Goal: Check status: Check status

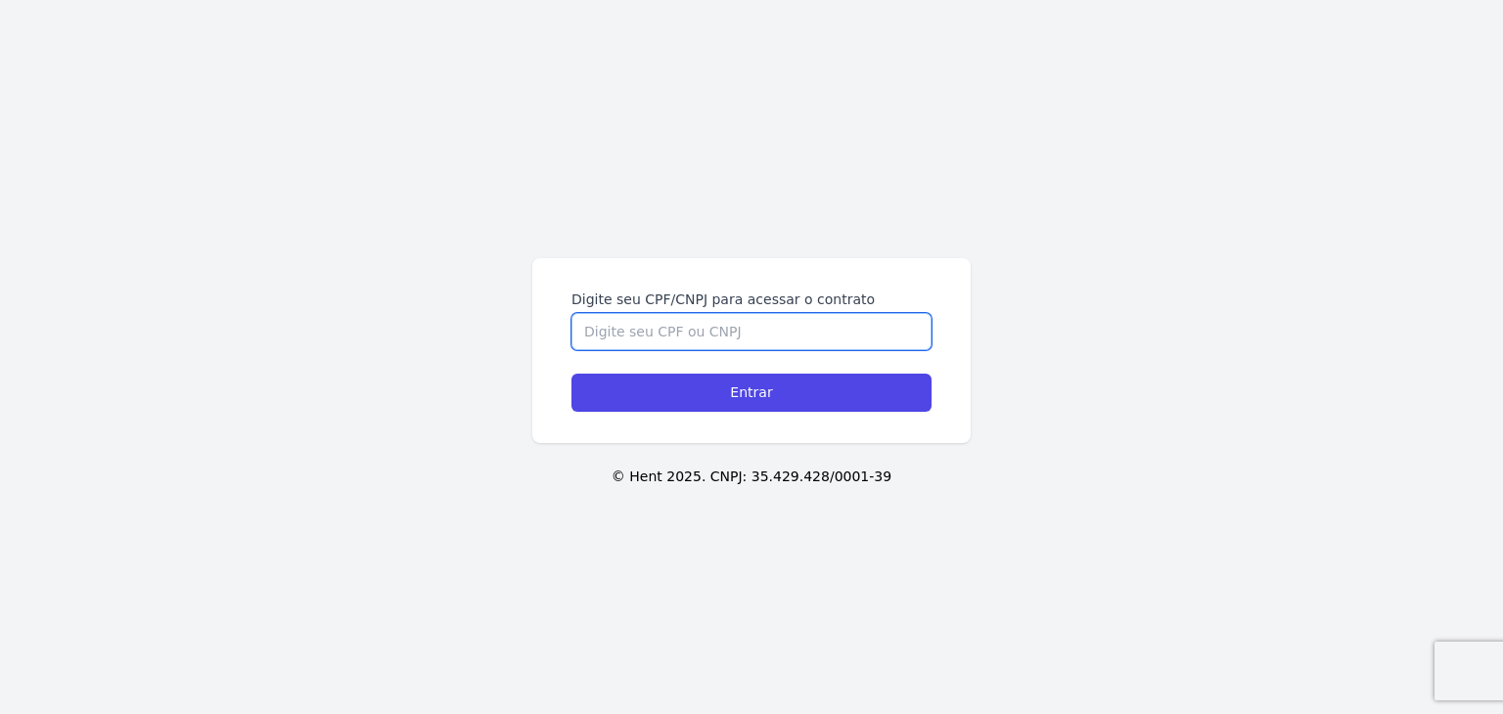
drag, startPoint x: 875, startPoint y: 318, endPoint x: 871, endPoint y: 330, distance: 12.4
click at [871, 330] on input "Digite seu CPF/CNPJ para acessar o contrato" at bounding box center [752, 331] width 360 height 37
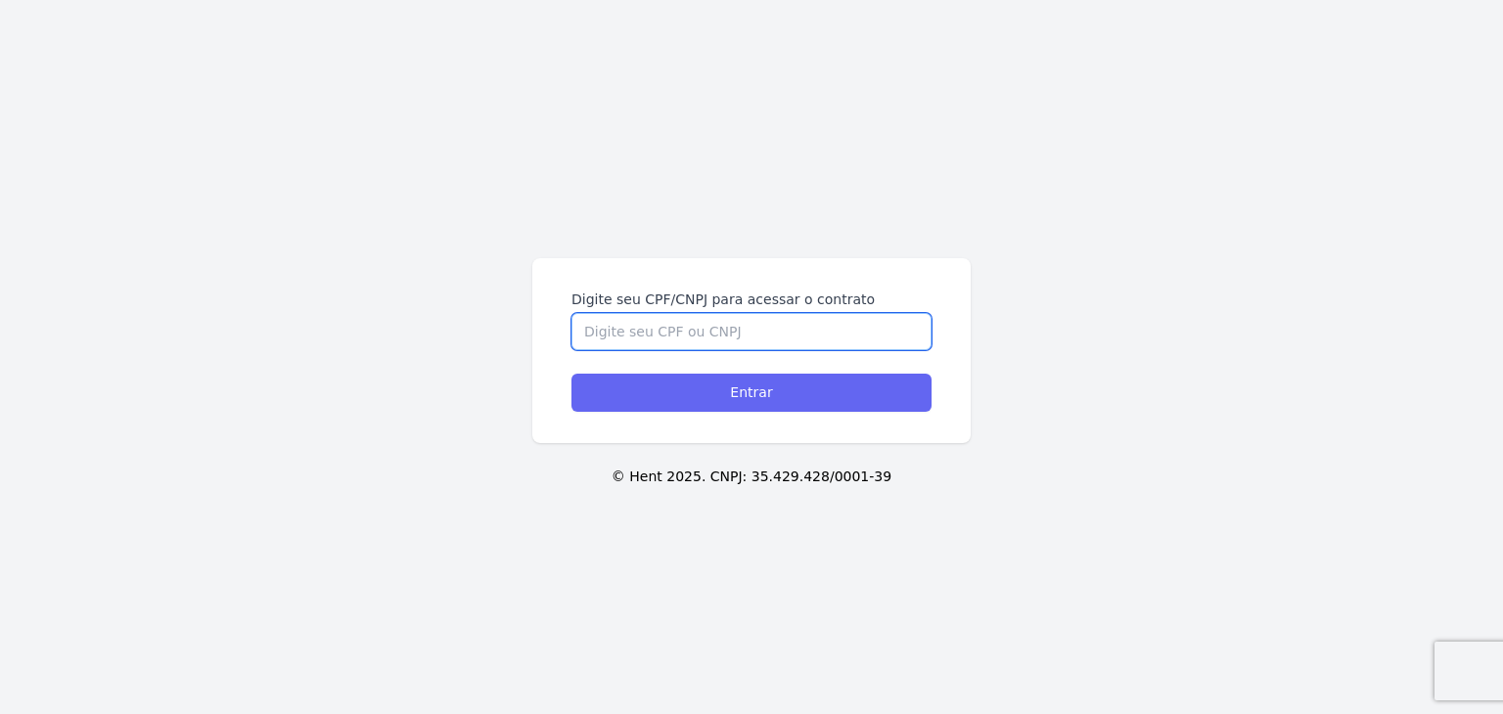
paste input "362.146.338-08"
type input "362.146.338-08"
click at [842, 400] on input "Entrar" at bounding box center [752, 393] width 360 height 38
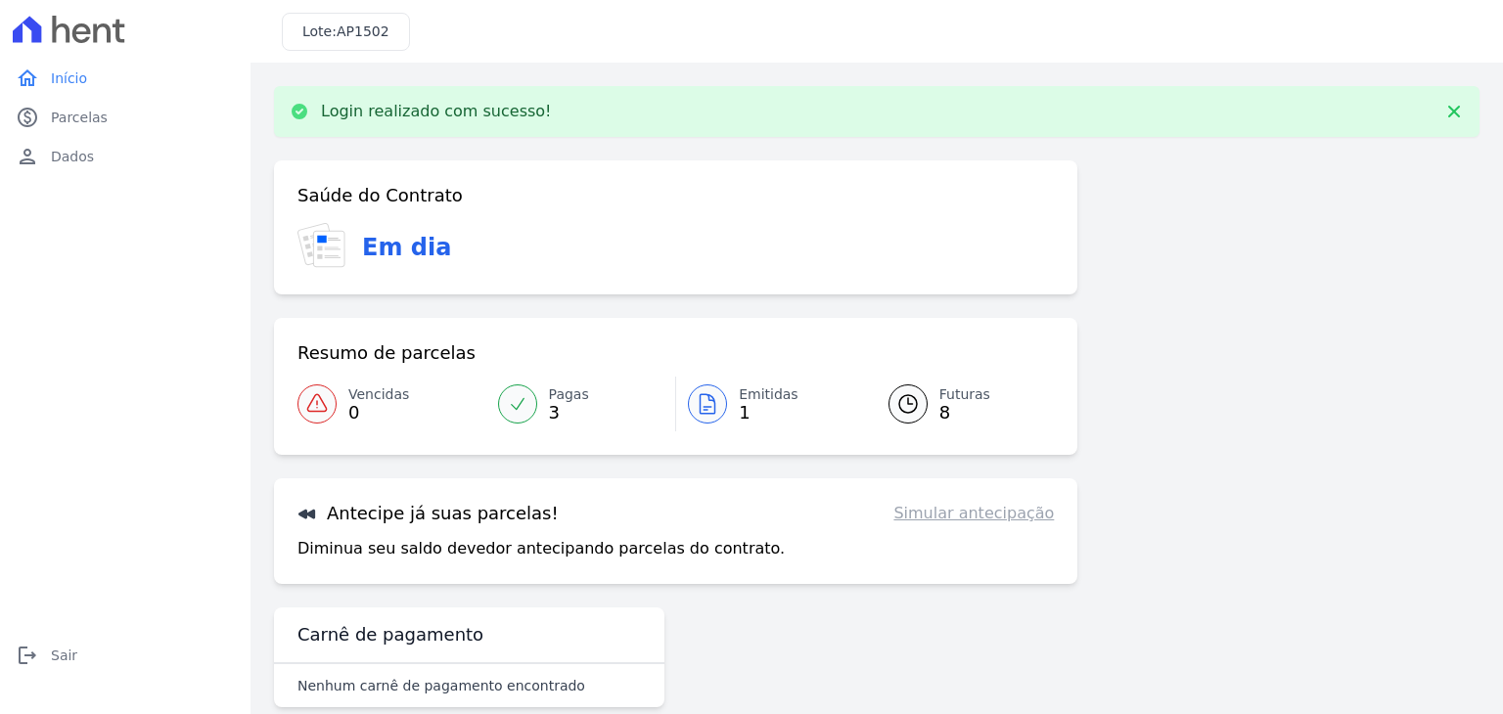
click at [938, 424] on link "Futuras 8" at bounding box center [960, 404] width 190 height 55
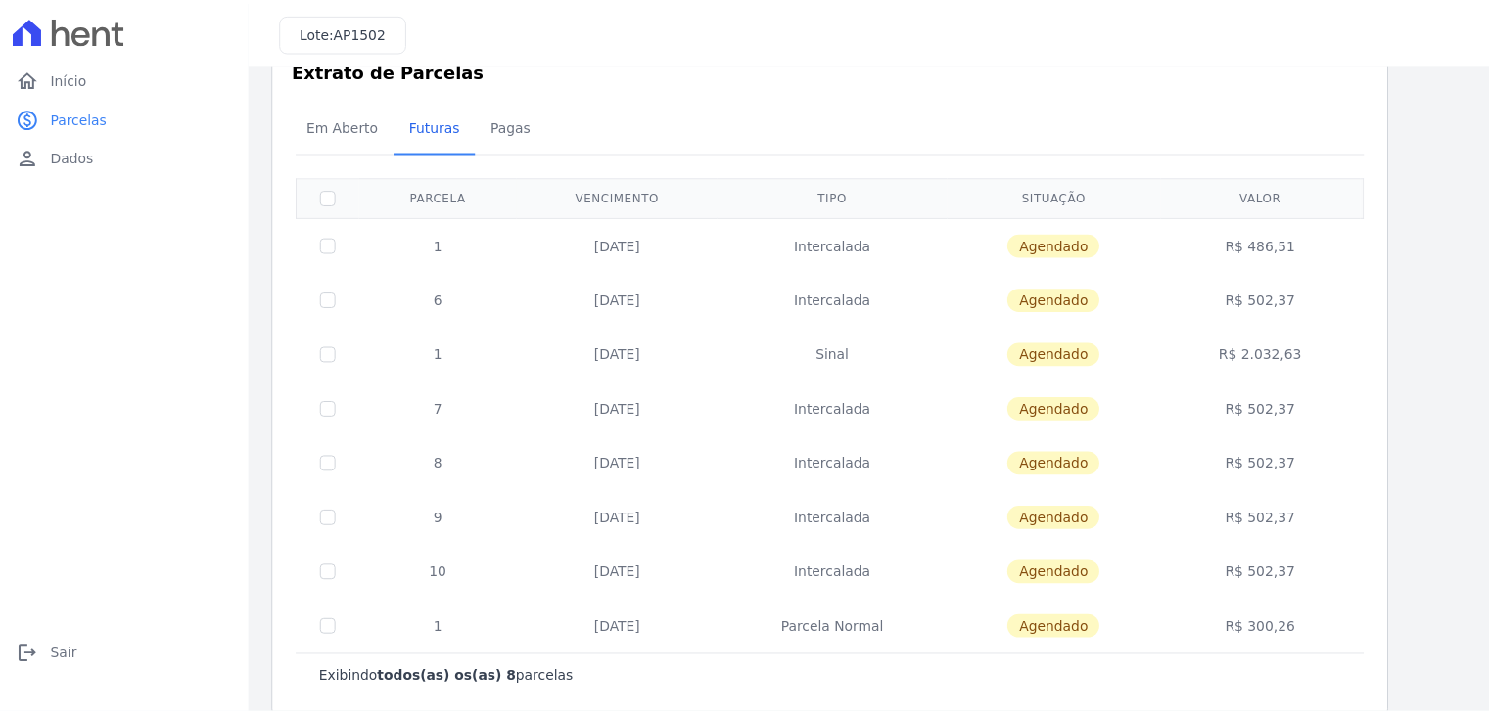
scroll to position [77, 0]
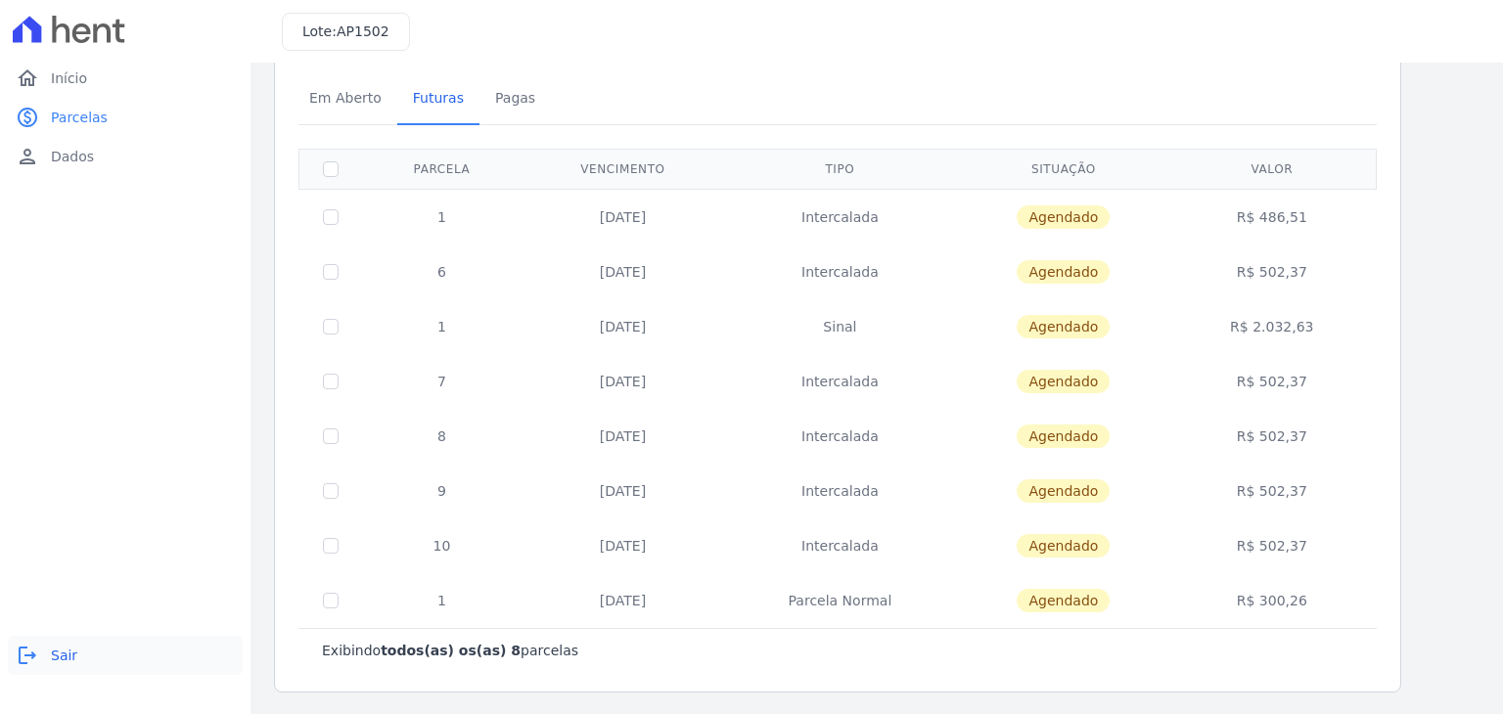
click at [41, 646] on link "logout Sair" at bounding box center [125, 655] width 235 height 39
